Goal: Task Accomplishment & Management: Manage account settings

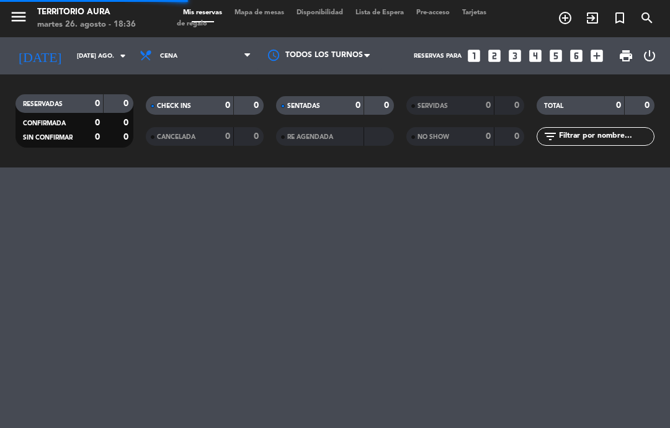
select select "es"
select select "dinner"
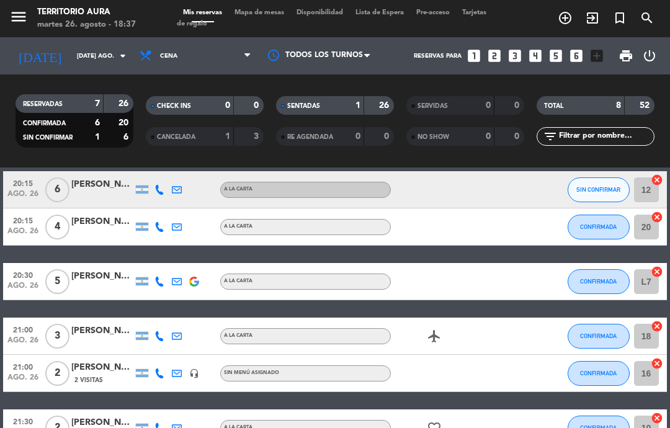
scroll to position [126, 0]
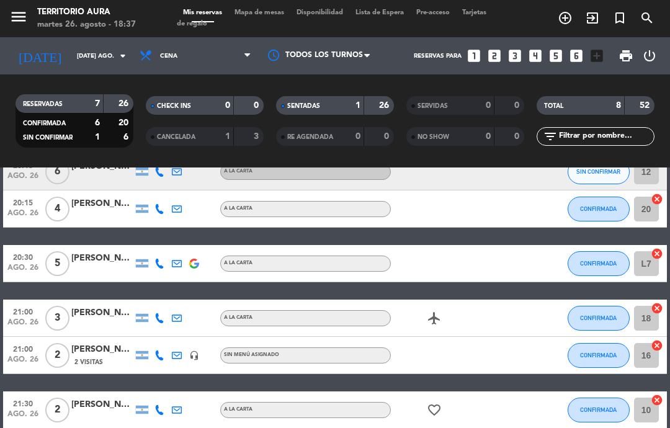
click at [442, 319] on icon "airplanemode_active" at bounding box center [434, 318] width 15 height 15
click at [442, 316] on icon "airplanemode_active" at bounding box center [434, 318] width 15 height 15
click at [434, 414] on icon "favorite_border" at bounding box center [434, 409] width 15 height 15
click at [512, 334] on div at bounding box center [511, 318] width 33 height 37
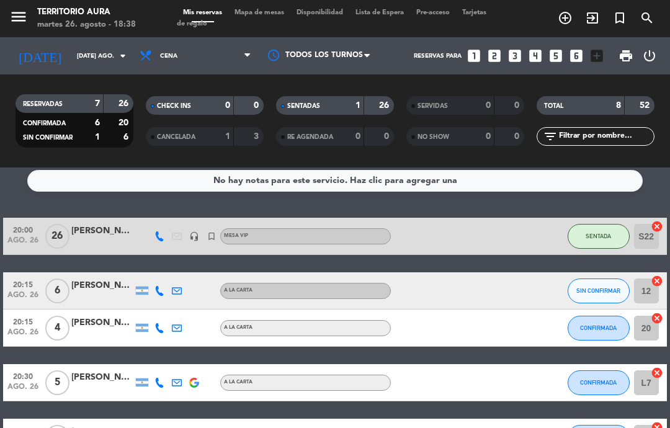
scroll to position [7, 0]
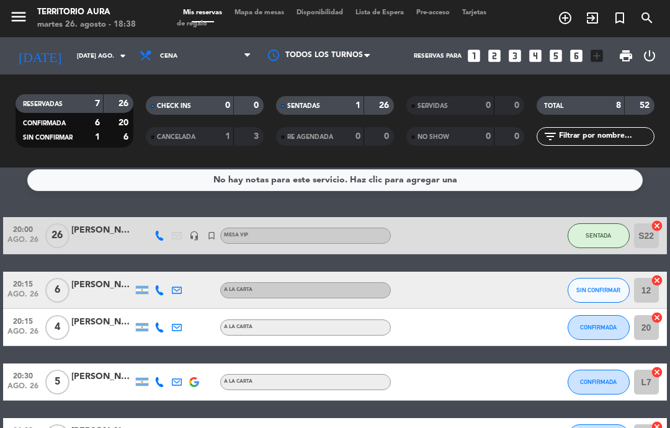
click at [76, 241] on div at bounding box center [102, 243] width 62 height 10
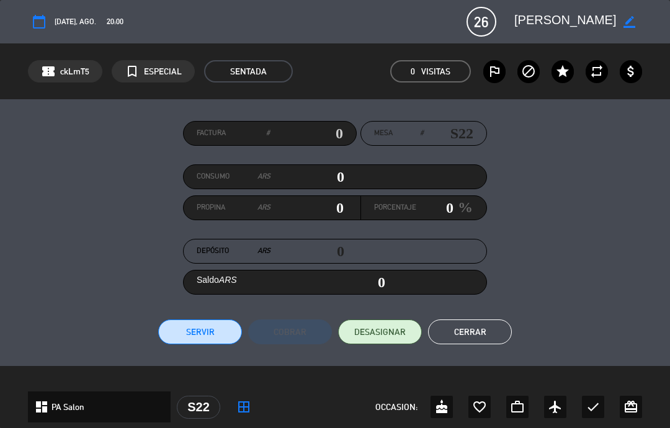
scroll to position [0, 0]
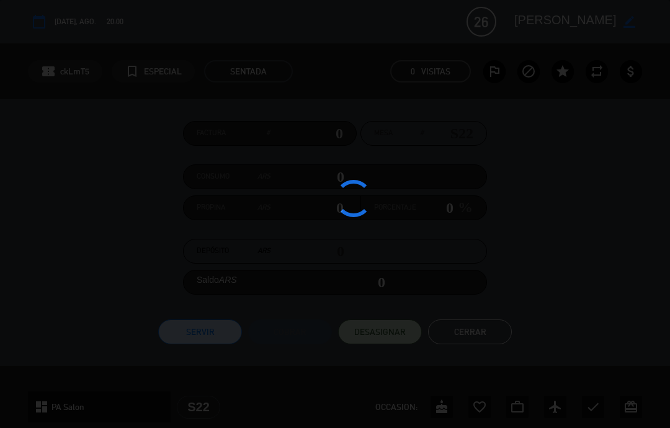
select select "dinner"
select select
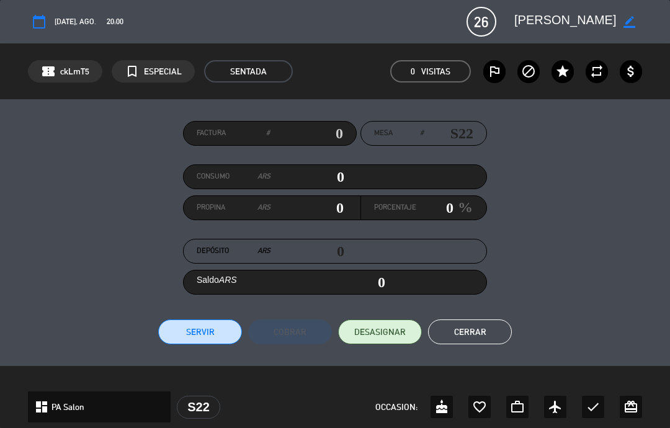
click at [561, 25] on textarea at bounding box center [565, 22] width 102 height 22
click at [66, 38] on div "calendar_today [DATE], ago. 20:00 26 [PERSON_NAME] border_color phone mail_outl…" at bounding box center [335, 21] width 670 height 43
click at [436, 79] on span "0 Visitas" at bounding box center [430, 71] width 81 height 22
click at [489, 26] on span "26" at bounding box center [481, 22] width 30 height 30
click at [500, 327] on button "Cerrar" at bounding box center [470, 331] width 84 height 25
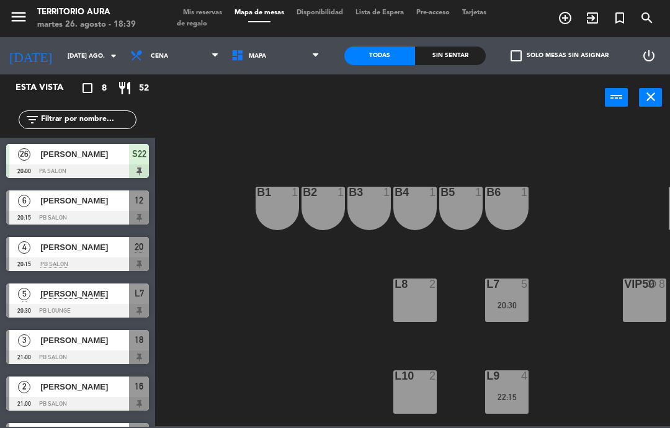
click at [650, 105] on button "close" at bounding box center [650, 97] width 23 height 19
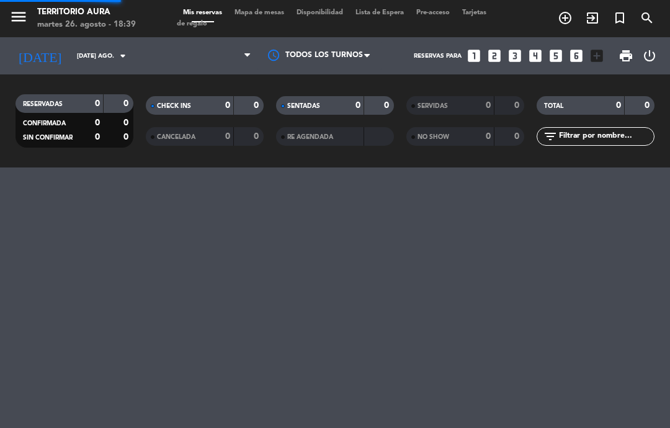
select select "dinner"
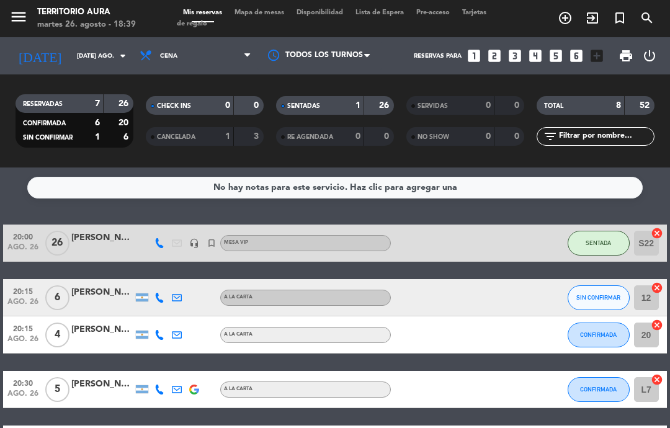
click at [71, 65] on input "[DATE] ago." at bounding box center [113, 56] width 85 height 19
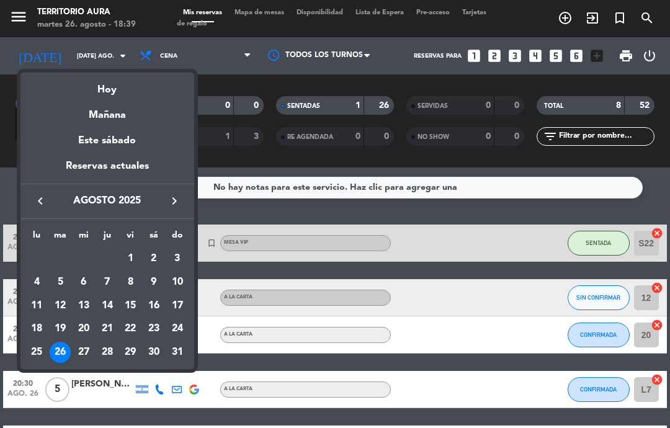
click at [74, 352] on div "27" at bounding box center [83, 352] width 21 height 21
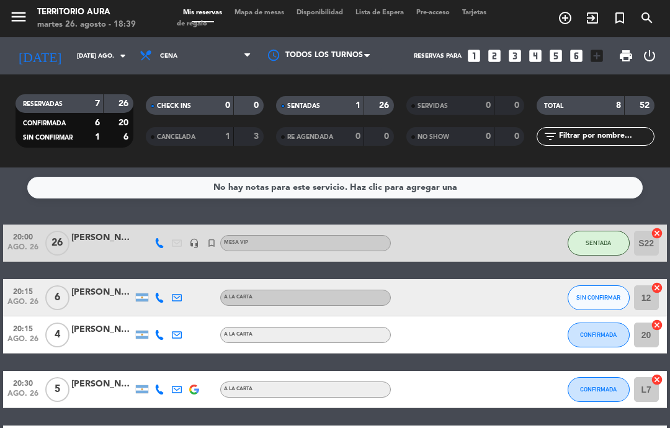
type input "mié. 27 ago."
select select "dinner"
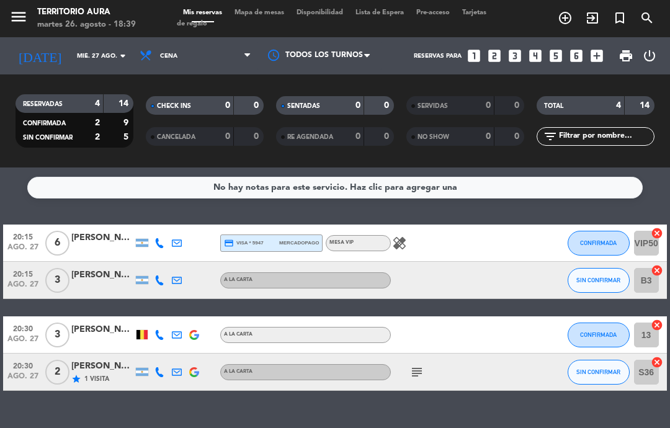
click at [74, 66] on input "mié. 27 ago." at bounding box center [113, 56] width 85 height 19
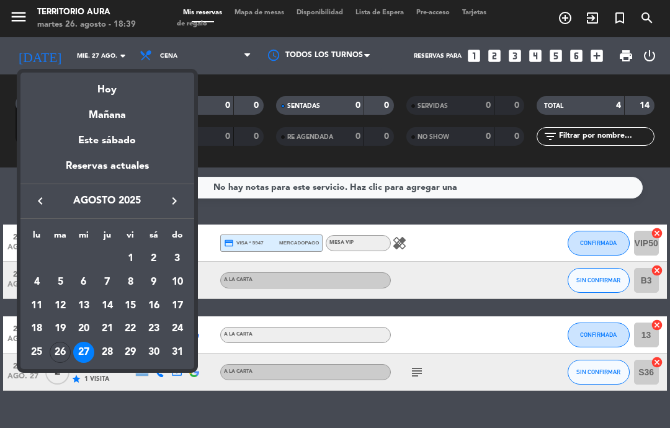
click at [132, 352] on div "29" at bounding box center [130, 352] width 21 height 21
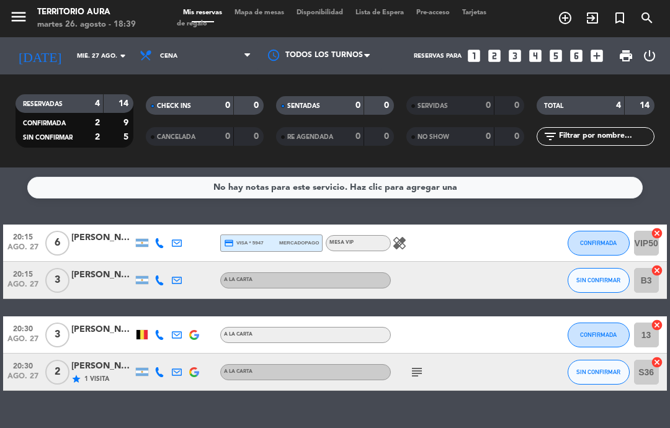
type input "vie. 29 ago."
select select "dinner"
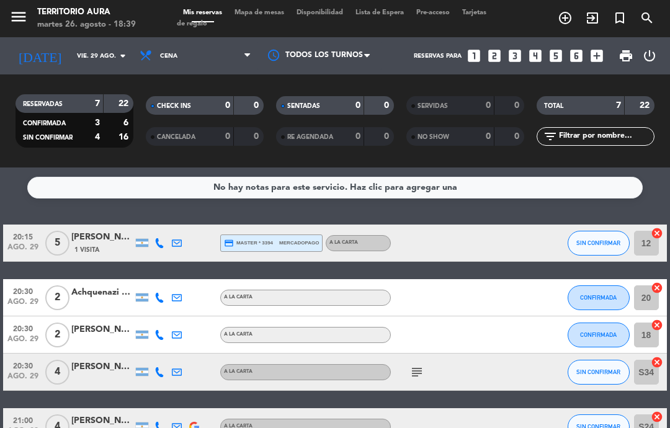
scroll to position [-1, 0]
click at [84, 61] on input "vie. 29 ago." at bounding box center [113, 56] width 85 height 19
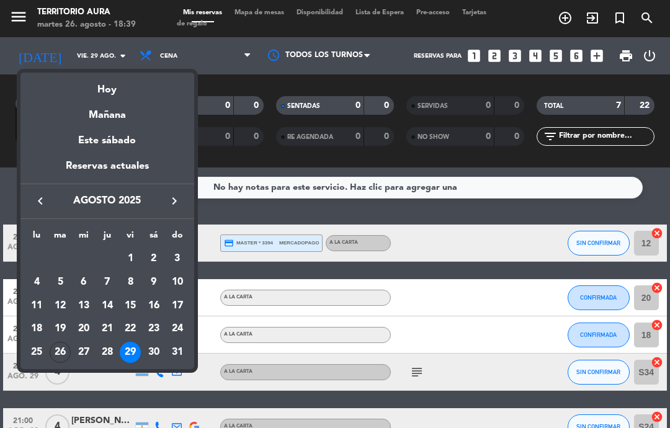
click at [150, 350] on div "30" at bounding box center [153, 352] width 21 height 21
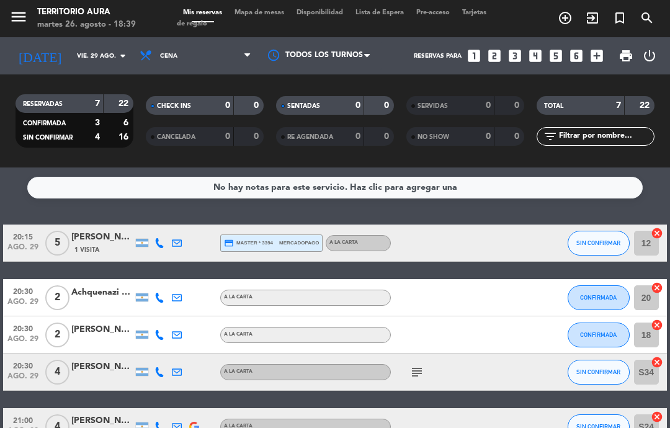
type input "sáb. 30 ago."
select select "dinner"
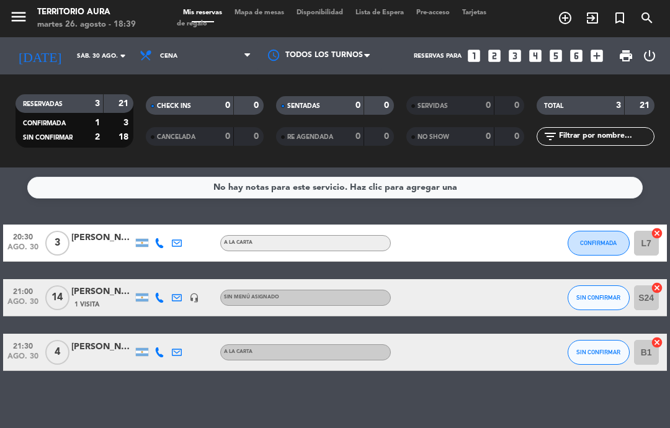
click at [56, 297] on span "14" at bounding box center [57, 297] width 24 height 25
click at [71, 56] on input "sáb. 30 ago." at bounding box center [113, 56] width 85 height 19
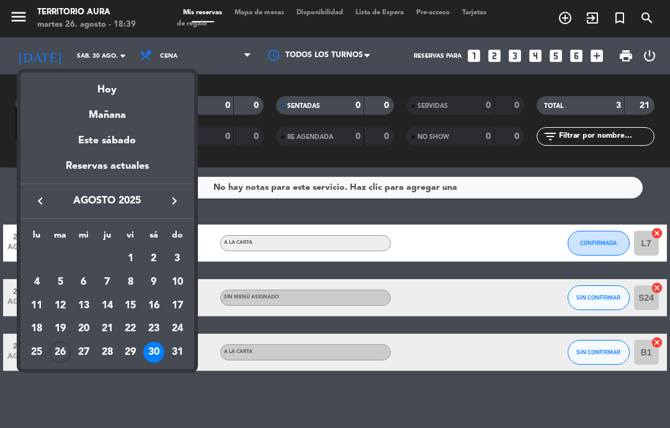
click at [61, 352] on div "26" at bounding box center [60, 352] width 21 height 21
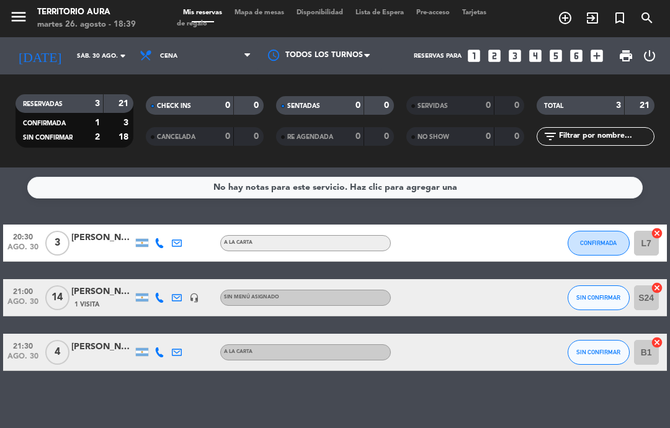
type input "[DATE] ago."
select select "dinner"
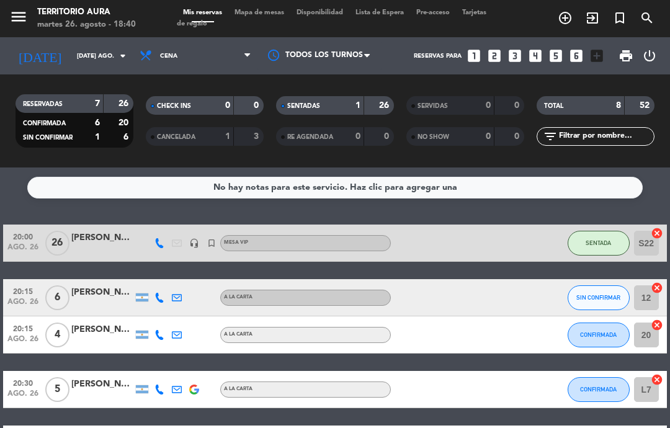
click at [63, 238] on span "26" at bounding box center [57, 243] width 24 height 25
click at [242, 245] on span "MESA VIP" at bounding box center [236, 242] width 24 height 5
click at [499, 257] on div at bounding box center [511, 242] width 33 height 37
select select "dinner"
click at [94, 239] on div "[PERSON_NAME]" at bounding box center [102, 238] width 62 height 14
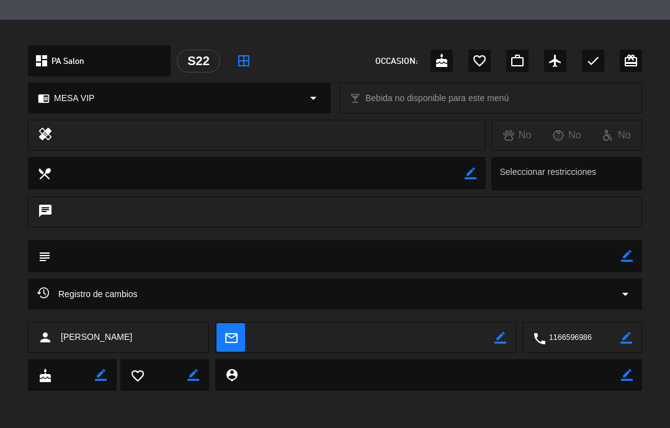
scroll to position [345, 0]
click at [273, 375] on textarea at bounding box center [429, 376] width 383 height 32
click at [177, 347] on div "person [PERSON_NAME]" at bounding box center [118, 337] width 181 height 31
click at [192, 342] on div "person [PERSON_NAME]" at bounding box center [118, 337] width 181 height 31
click at [254, 336] on textarea at bounding box center [374, 338] width 241 height 31
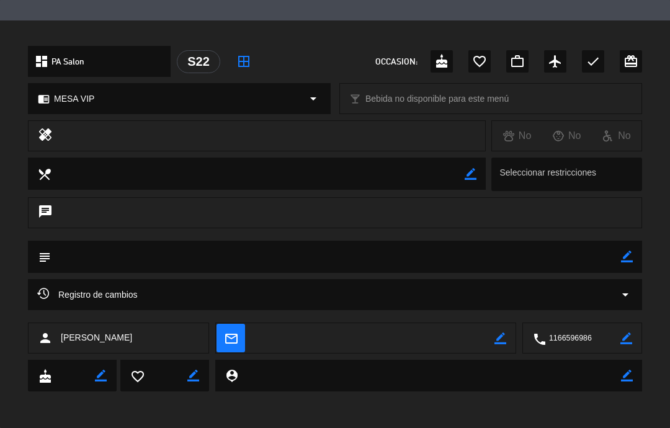
click at [239, 337] on span "mail_outline" at bounding box center [230, 338] width 29 height 29
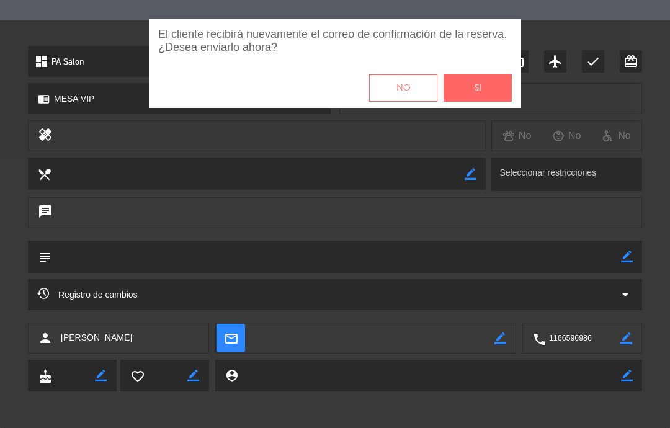
click at [238, 368] on div "El cliente recibirá nuevamente el correo de confirmación de la reserva. ¿Desea …" at bounding box center [335, 214] width 670 height 391
click at [417, 79] on button "No" at bounding box center [403, 87] width 68 height 27
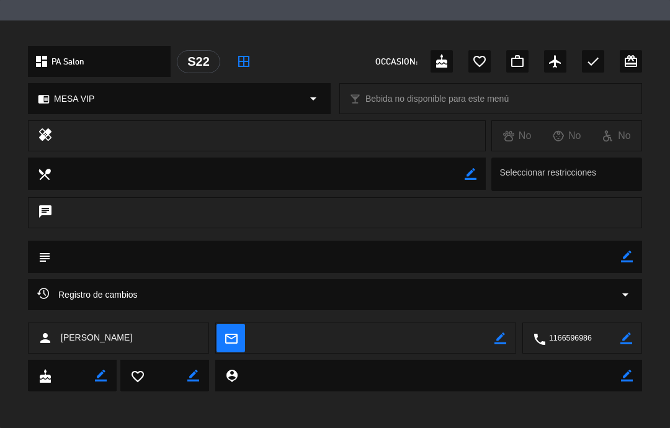
click at [227, 376] on icon "person_pin" at bounding box center [231, 375] width 14 height 14
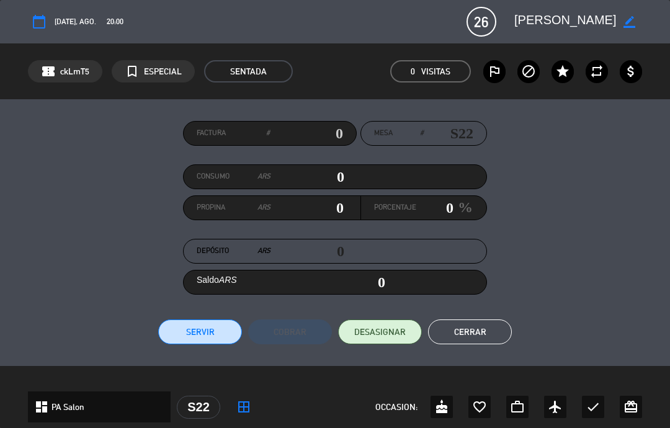
scroll to position [0, 0]
click at [483, 335] on button "Cerrar" at bounding box center [470, 331] width 84 height 25
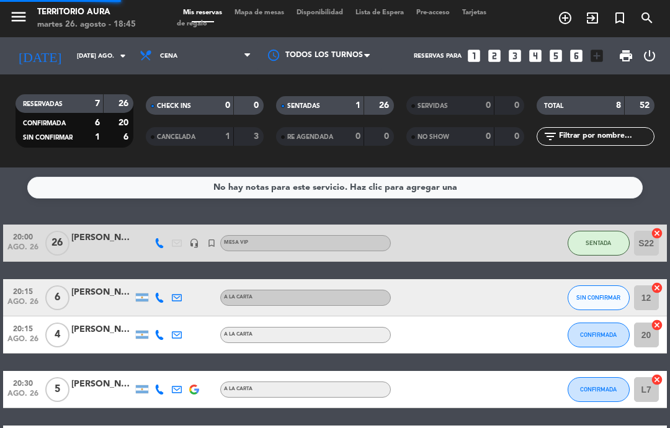
select select "dinner"
click at [81, 289] on div "[PERSON_NAME]" at bounding box center [102, 292] width 62 height 14
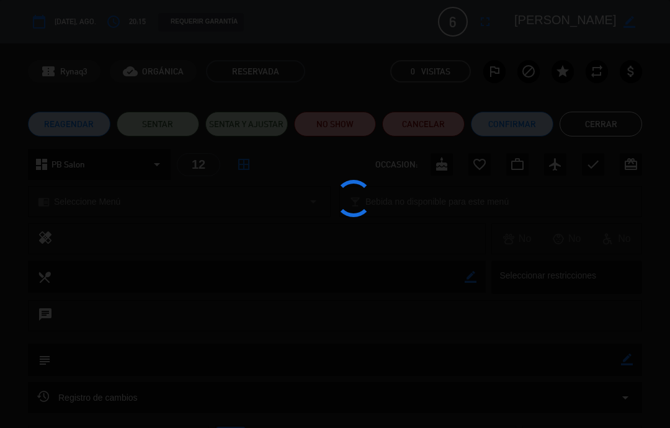
click at [87, 290] on div at bounding box center [335, 214] width 670 height 428
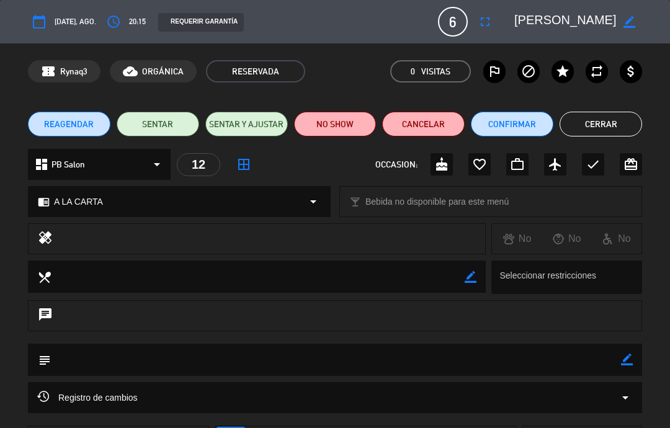
click at [615, 120] on button "Cerrar" at bounding box center [600, 124] width 82 height 25
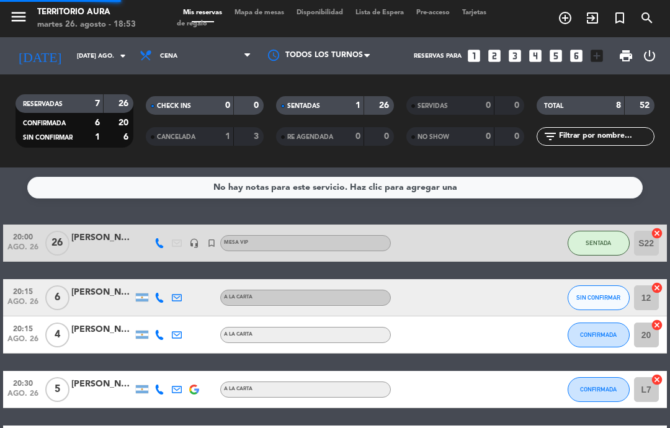
select select "dinner"
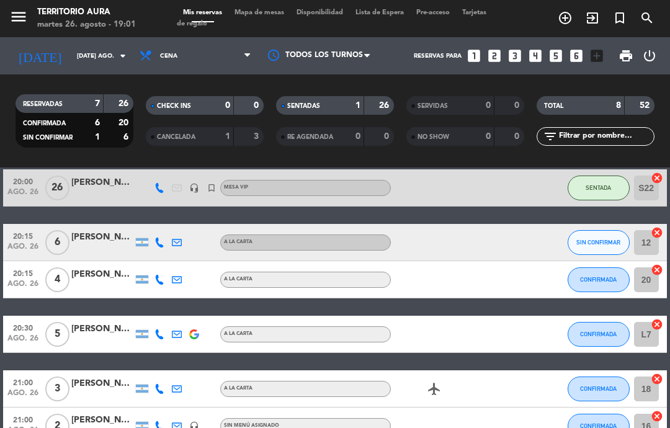
scroll to position [105, 0]
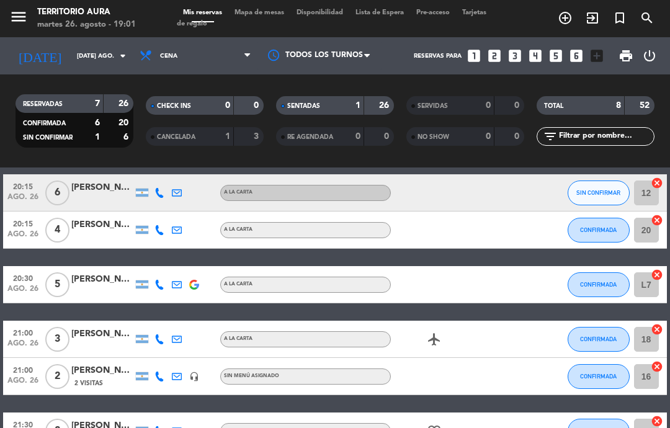
click at [435, 346] on icon "airplanemode_active" at bounding box center [434, 339] width 15 height 15
click at [430, 346] on icon "airplanemode_active" at bounding box center [434, 339] width 15 height 15
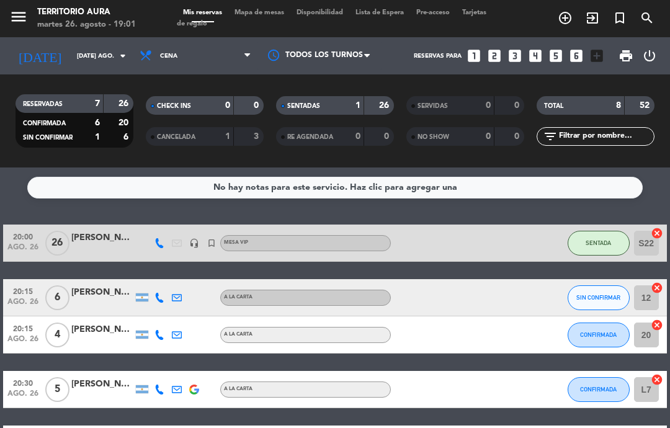
scroll to position [0, 0]
select select "dinner"
